Goal: Information Seeking & Learning: Learn about a topic

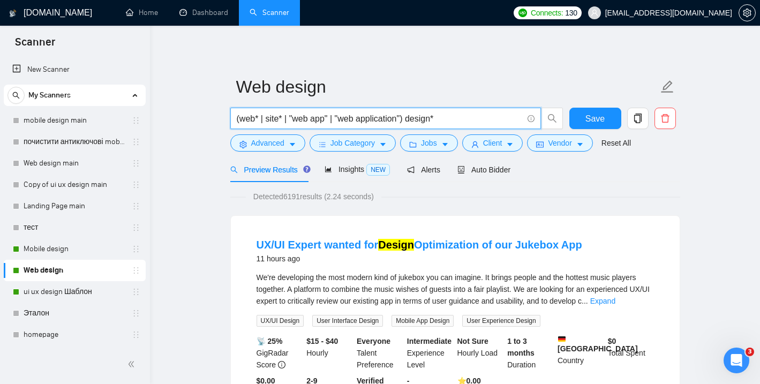
click at [450, 118] on input "(web* | site* | "web app" | "web application") design*" at bounding box center [380, 118] width 286 height 13
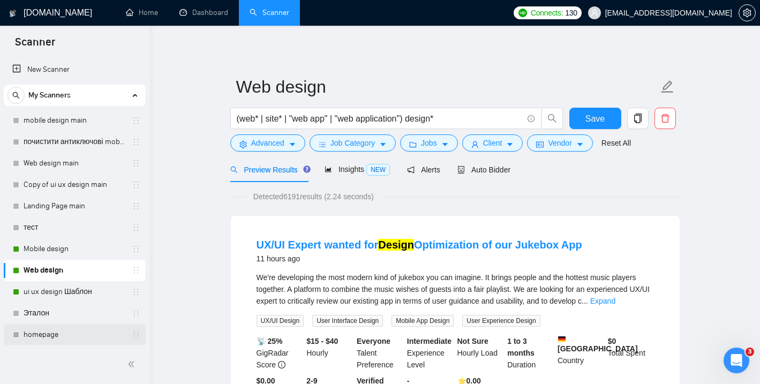
click at [54, 337] on link "homepage" at bounding box center [75, 334] width 102 height 21
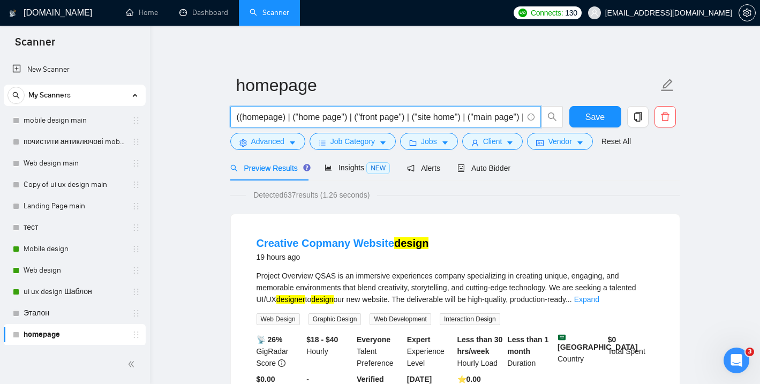
drag, startPoint x: 522, startPoint y: 118, endPoint x: 218, endPoint y: 120, distance: 304.9
click at [492, 115] on input "((homepage) | ("home page") | ("front page") | ("site home") | ("main page") | …" at bounding box center [380, 116] width 286 height 13
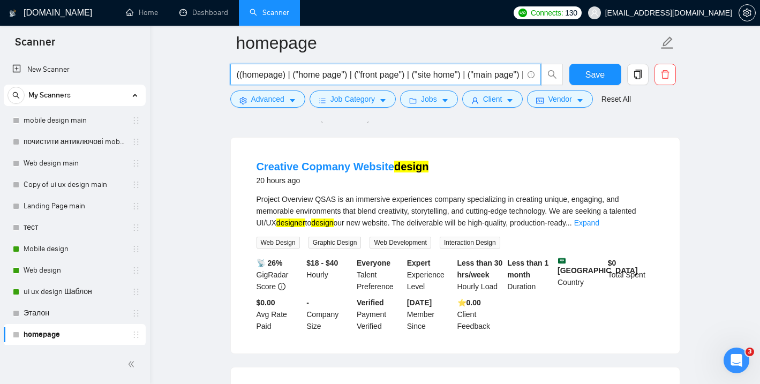
scroll to position [86, 0]
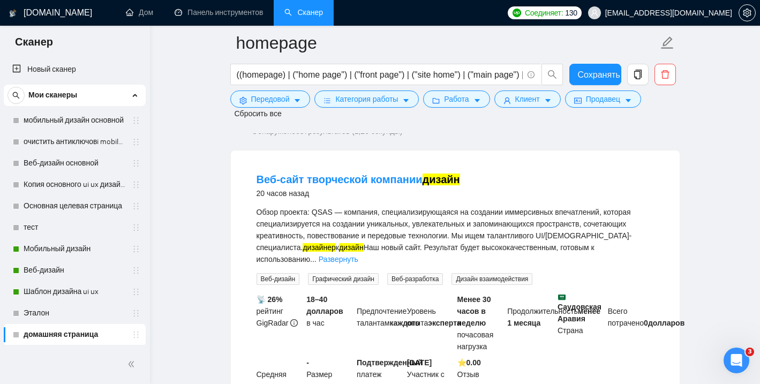
click at [513, 176] on div "Веб-сайт творческой компании дизайн 20 часов назад" at bounding box center [456, 186] width 398 height 28
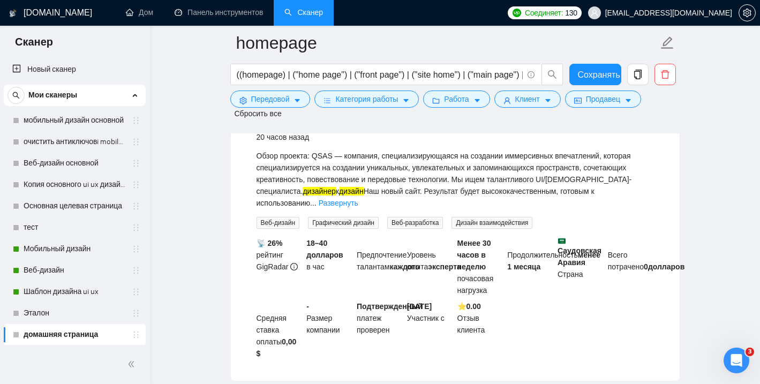
scroll to position [148, 0]
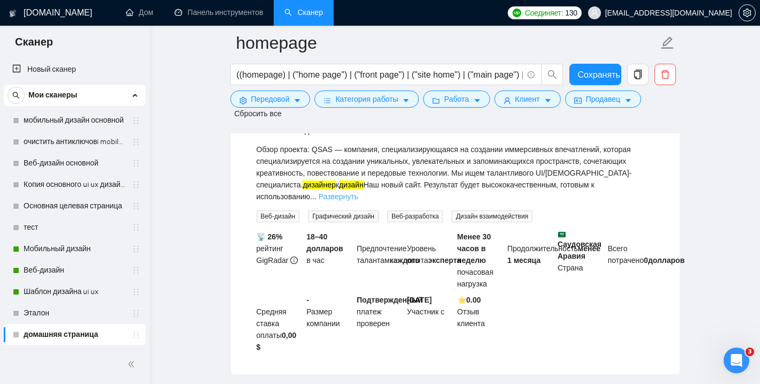
click at [348, 194] on font "Развернуть" at bounding box center [339, 196] width 40 height 9
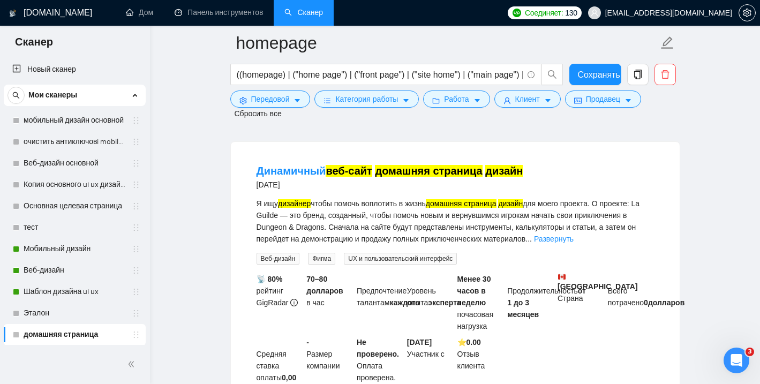
scroll to position [940, 0]
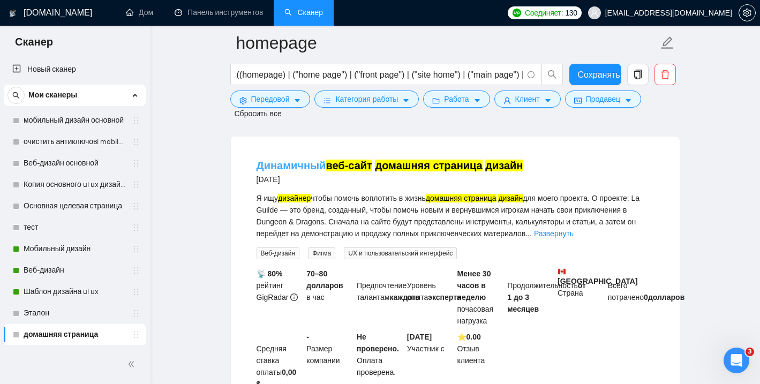
click at [433, 171] on font "домашняя страница" at bounding box center [428, 166] width 107 height 12
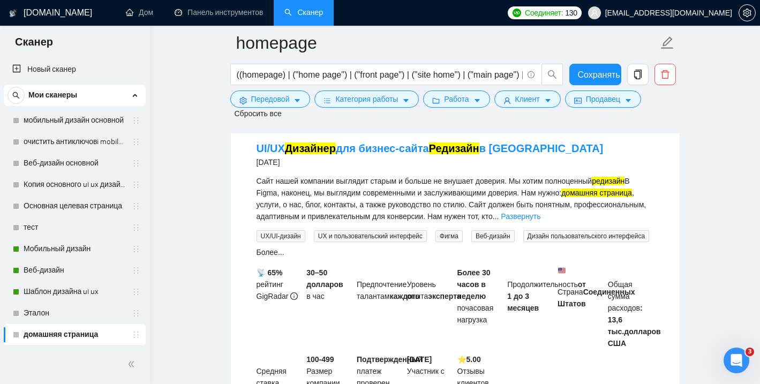
scroll to position [1242, 0]
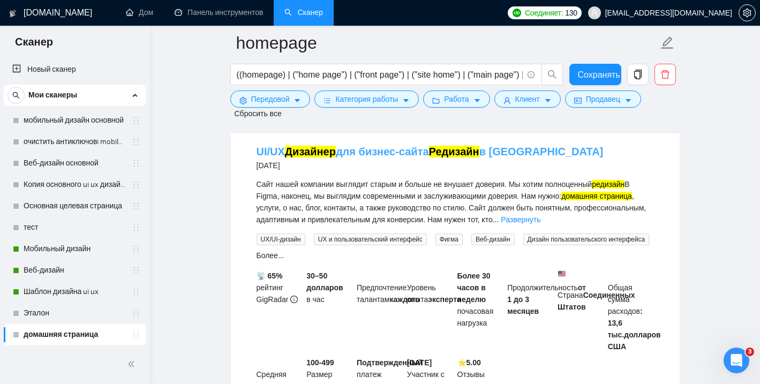
click at [473, 158] on font "Редизайн" at bounding box center [454, 152] width 50 height 12
